Goal: Communication & Community: Connect with others

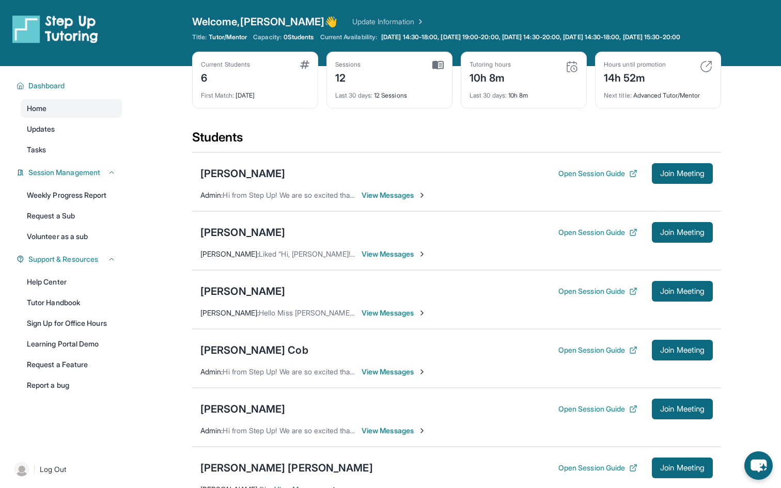
scroll to position [47, 0]
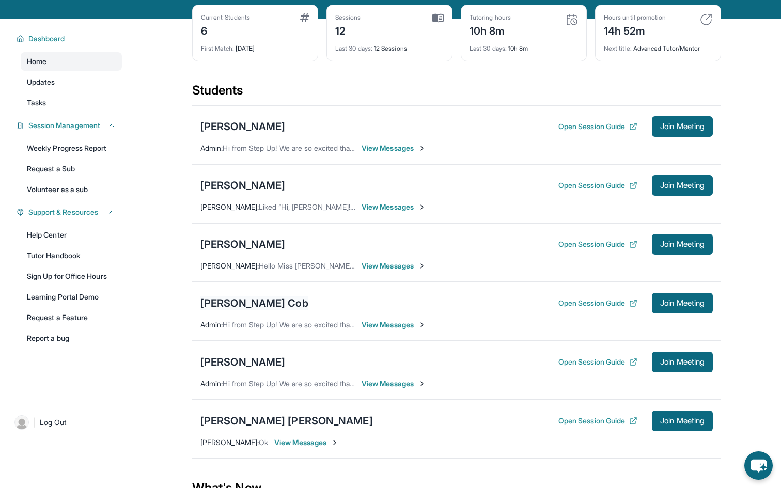
click at [259, 309] on div "[PERSON_NAME] Cob" at bounding box center [255, 303] width 108 height 14
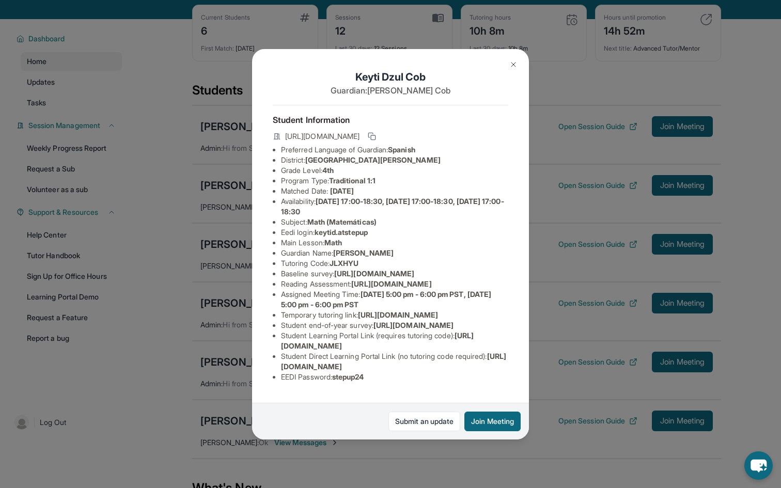
click at [515, 64] on img at bounding box center [514, 64] width 8 height 8
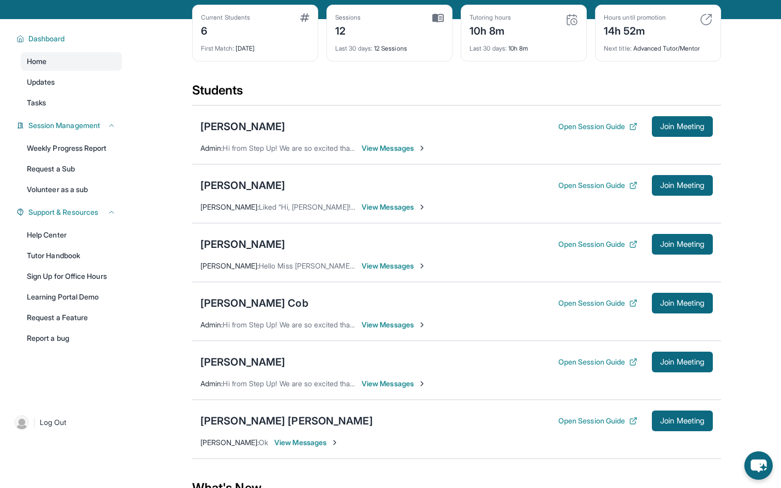
click at [386, 330] on span "View Messages" at bounding box center [394, 325] width 65 height 10
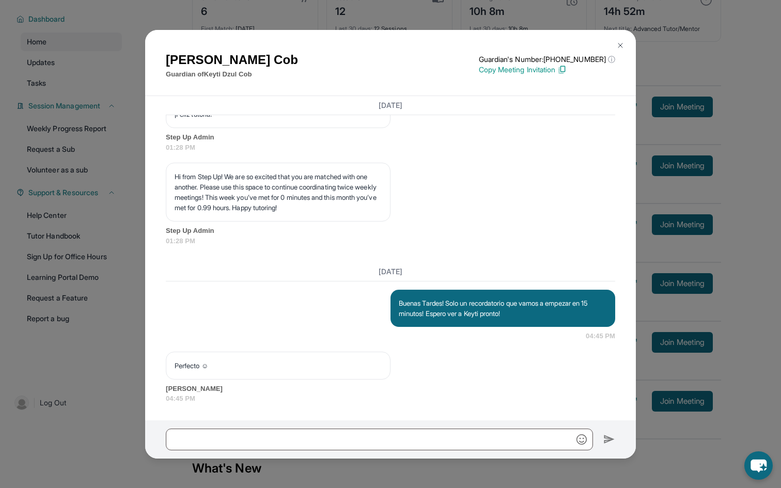
scroll to position [71, 0]
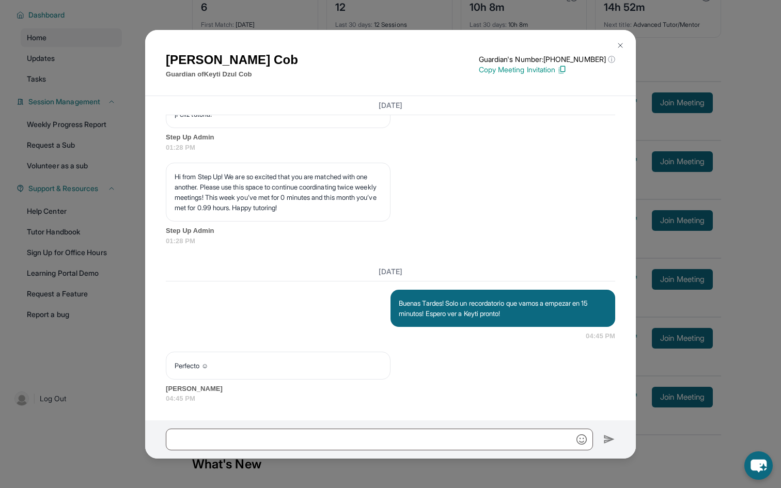
click at [623, 45] on img at bounding box center [621, 45] width 8 height 8
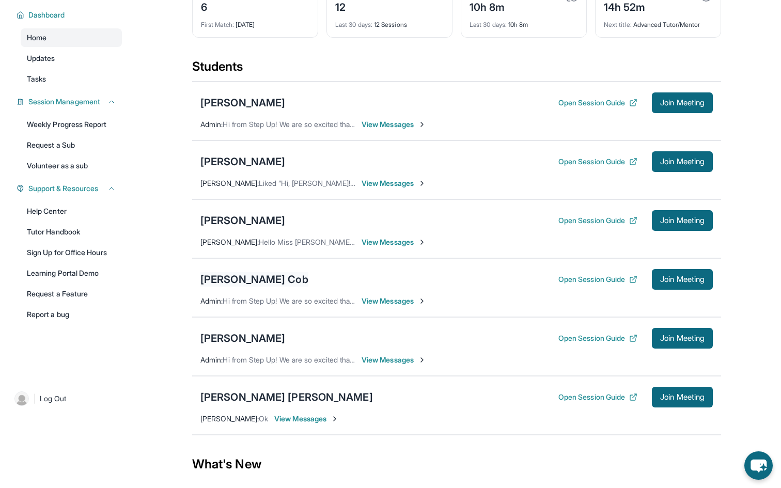
click at [252, 287] on div "[PERSON_NAME] Cob" at bounding box center [255, 279] width 108 height 14
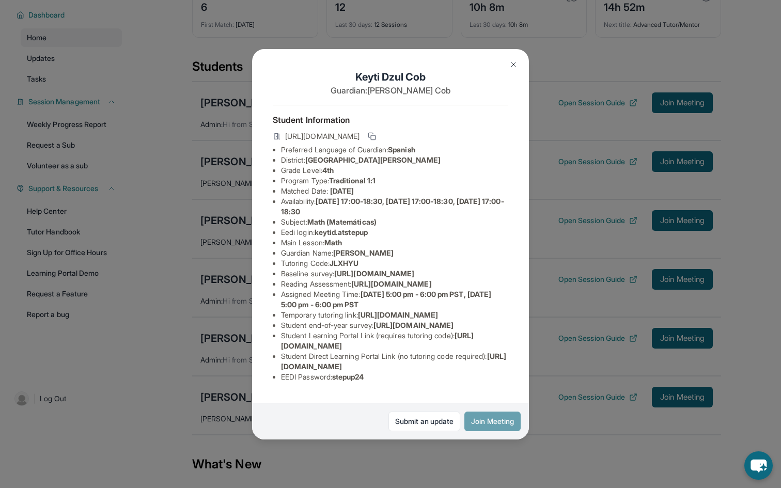
click at [472, 418] on button "Join Meeting" at bounding box center [493, 422] width 56 height 20
